Goal: Information Seeking & Learning: Learn about a topic

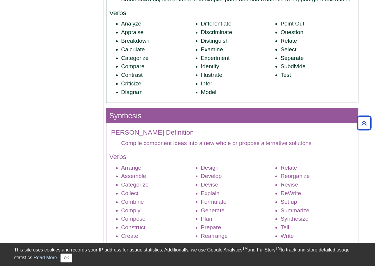
scroll to position [652, 0]
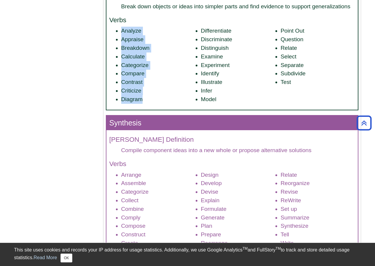
drag, startPoint x: 122, startPoint y: 29, endPoint x: 151, endPoint y: 98, distance: 74.5
click at [151, 97] on ul "Analyze Appraise Breakdown Calculate Categorize Compare Contrast Criticize Diag…" at bounding box center [231, 65] width 245 height 77
click at [140, 99] on li "Diagram" at bounding box center [158, 99] width 74 height 9
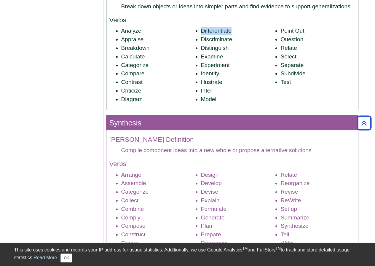
drag, startPoint x: 250, startPoint y: 32, endPoint x: 261, endPoint y: 36, distance: 11.2
click at [259, 34] on ul "Analyze Appraise Breakdown Calculate Categorize Compare Contrast Criticize Diag…" at bounding box center [231, 65] width 245 height 77
click at [261, 36] on li "Discriminate" at bounding box center [238, 39] width 74 height 9
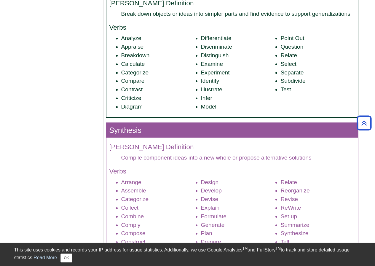
scroll to position [534, 0]
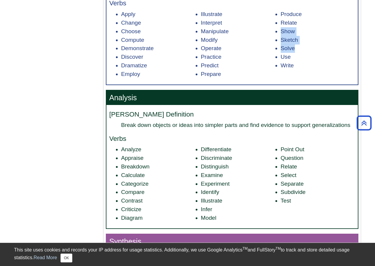
drag, startPoint x: 298, startPoint y: 49, endPoint x: 280, endPoint y: 29, distance: 27.5
click at [280, 29] on ul "Apply Change Choose Compute Demonstrate Discover Dramatize Employ Illustrate In…" at bounding box center [231, 44] width 245 height 68
click at [287, 35] on li "Show" at bounding box center [318, 31] width 74 height 9
drag, startPoint x: 282, startPoint y: 12, endPoint x: 301, endPoint y: 15, distance: 19.2
click at [301, 15] on li "Produce" at bounding box center [318, 14] width 74 height 9
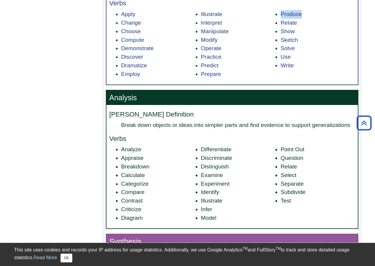
click at [301, 15] on li "Produce" at bounding box center [318, 14] width 74 height 9
click at [149, 59] on li "Discover" at bounding box center [158, 57] width 74 height 9
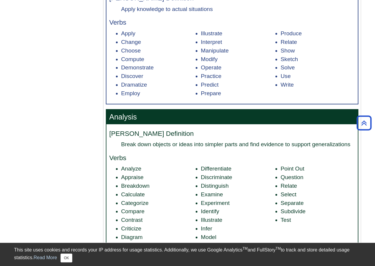
scroll to position [504, 0]
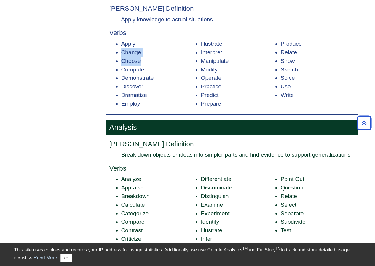
drag, startPoint x: 122, startPoint y: 52, endPoint x: 157, endPoint y: 70, distance: 39.5
click at [157, 66] on ul "Apply Change Choose Compute Demonstrate Discover Dramatize Employ Illustrate In…" at bounding box center [231, 74] width 245 height 68
click at [157, 70] on li "Compute" at bounding box center [158, 70] width 74 height 9
drag, startPoint x: 140, startPoint y: 101, endPoint x: 117, endPoint y: 92, distance: 25.0
click at [117, 92] on ul "Apply Change Choose Compute Demonstrate Discover Dramatize Employ Illustrate In…" at bounding box center [231, 74] width 245 height 68
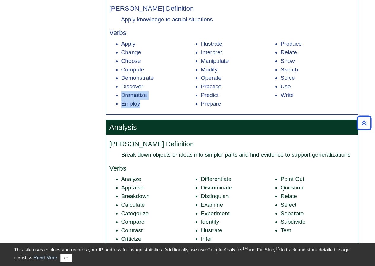
click at [128, 91] on li "Dramatize" at bounding box center [158, 95] width 74 height 9
drag, startPoint x: 127, startPoint y: 87, endPoint x: 159, endPoint y: 87, distance: 32.0
click at [159, 87] on ul "Apply Change Choose Compute Demonstrate Discover Dramatize Employ Illustrate In…" at bounding box center [231, 74] width 245 height 68
click at [159, 87] on li "Discover" at bounding box center [158, 86] width 74 height 9
